Goal: Transaction & Acquisition: Subscribe to service/newsletter

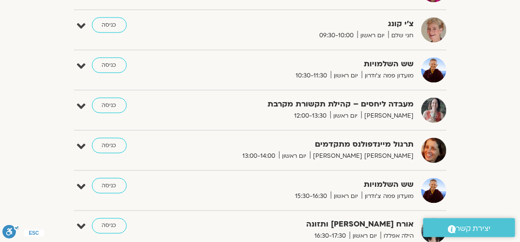
scroll to position [367, 0]
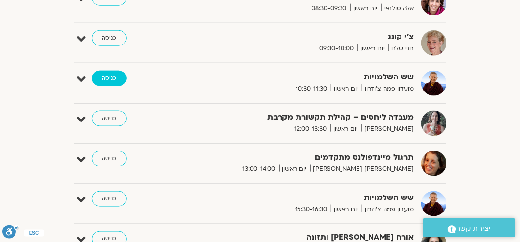
click at [107, 80] on link "כניסה" at bounding box center [109, 78] width 35 height 15
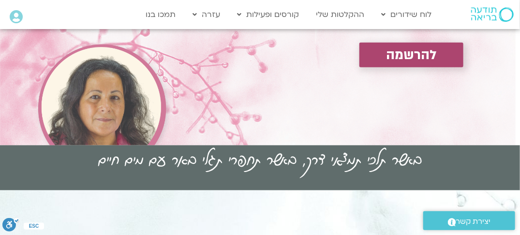
scroll to position [97, 0]
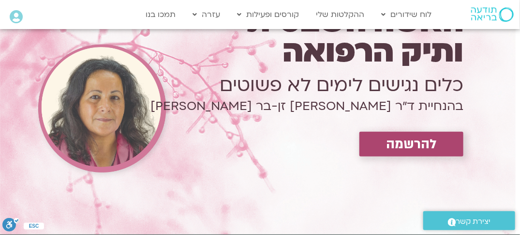
click at [399, 146] on span "להרשמה" at bounding box center [411, 143] width 51 height 15
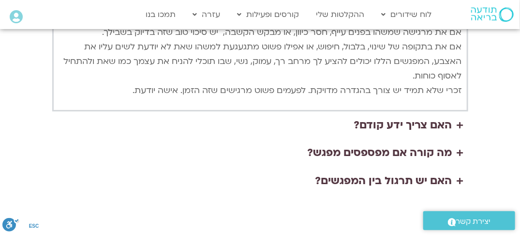
scroll to position [2410, 0]
